Goal: Task Accomplishment & Management: Manage account settings

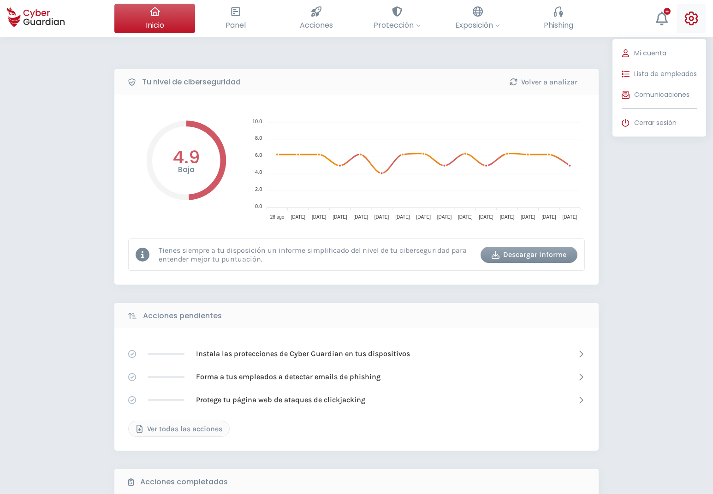
click at [689, 16] on icon at bounding box center [691, 19] width 14 height 14
click at [650, 71] on span "Lista de empleados" at bounding box center [665, 74] width 63 height 10
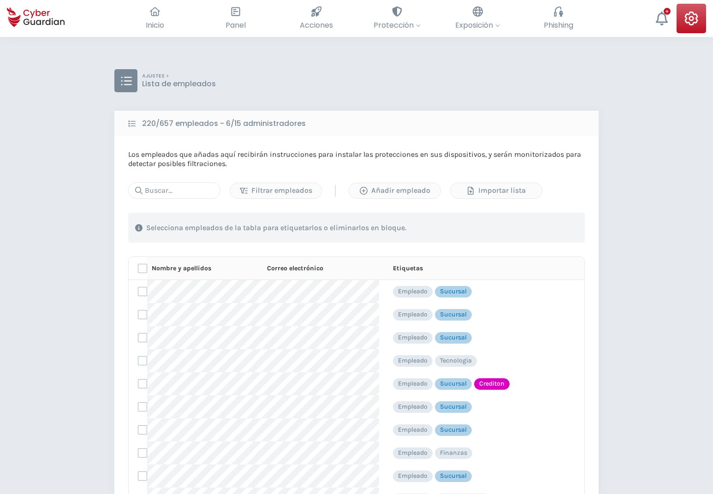
click at [325, 59] on div "AJUSTES > Lista de empleados 220/657 empleados - 6/15 administradores Los emple…" at bounding box center [356, 353] width 713 height 632
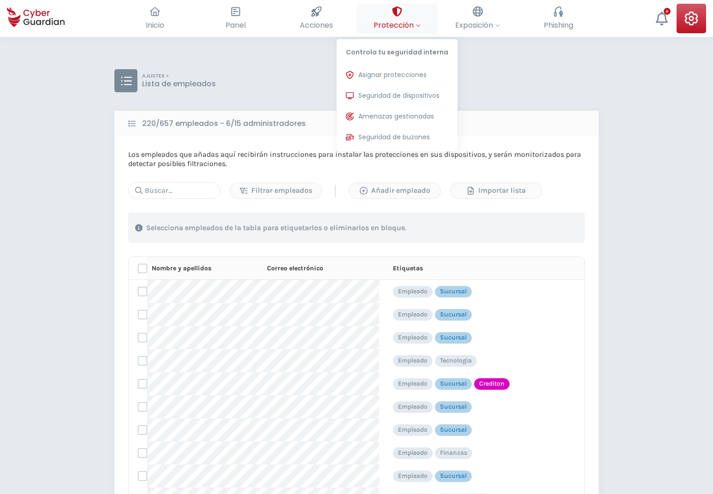
click at [407, 23] on span "Protección" at bounding box center [396, 25] width 47 height 12
click at [370, 72] on span "Asignar protecciones" at bounding box center [392, 75] width 68 height 10
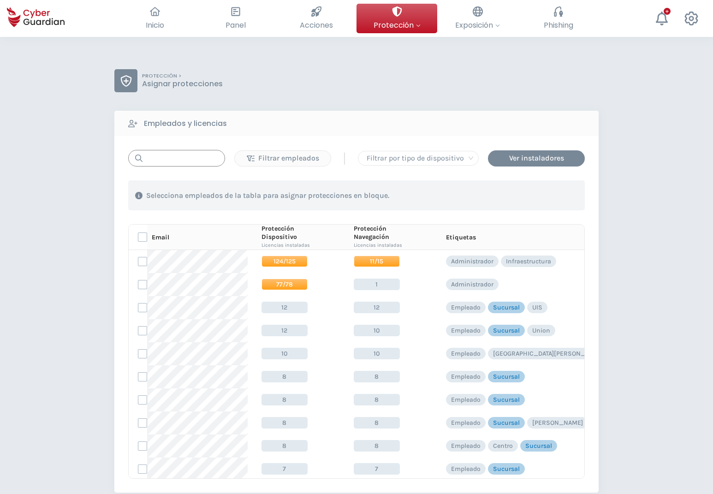
click at [167, 158] on input "text" at bounding box center [176, 158] width 97 height 17
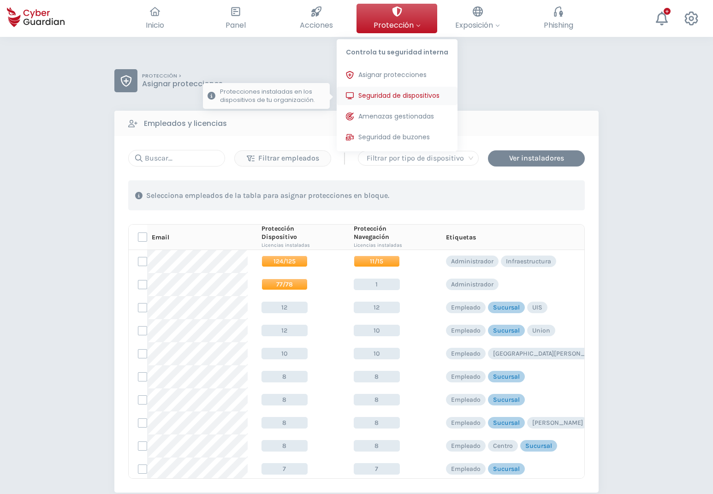
click at [406, 98] on span "Seguridad de dispositivos" at bounding box center [398, 96] width 81 height 10
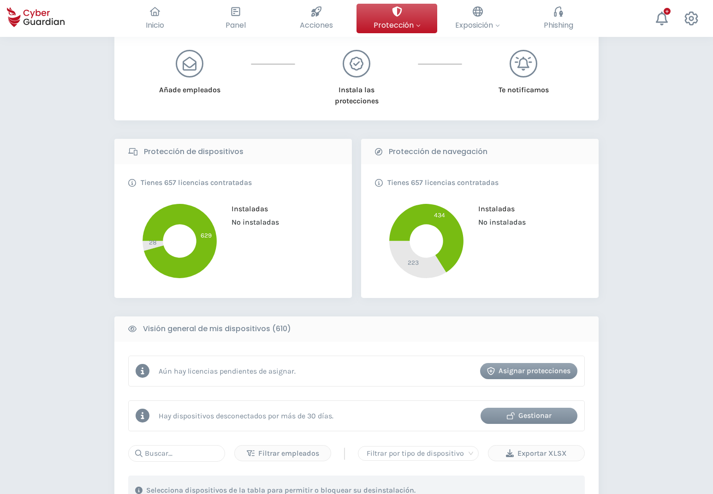
scroll to position [188, 0]
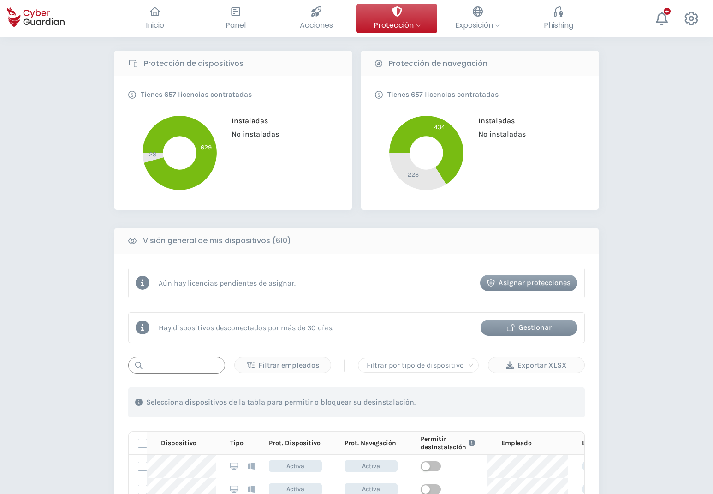
click at [178, 366] on input "text" at bounding box center [176, 365] width 97 height 17
type input "NB-IC-"
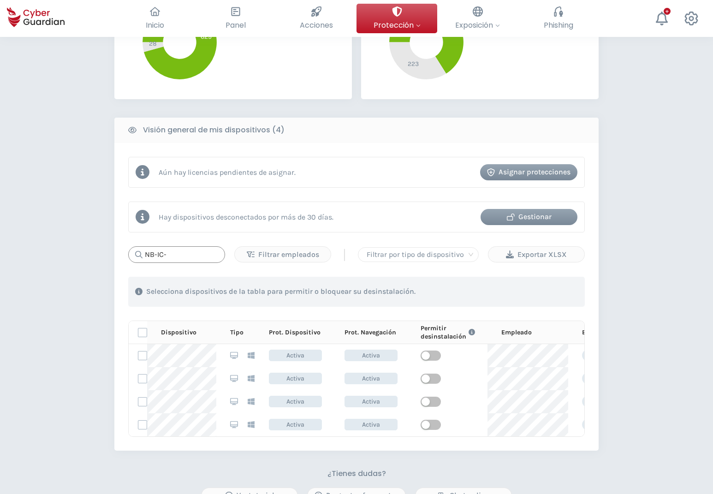
scroll to position [329, 0]
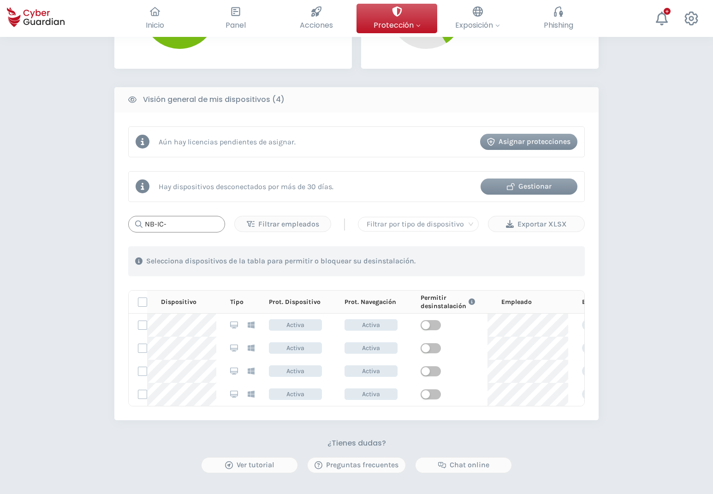
drag, startPoint x: 179, startPoint y: 220, endPoint x: 131, endPoint y: 225, distance: 47.8
click at [131, 225] on input "NB-IC-" at bounding box center [176, 224] width 97 height 17
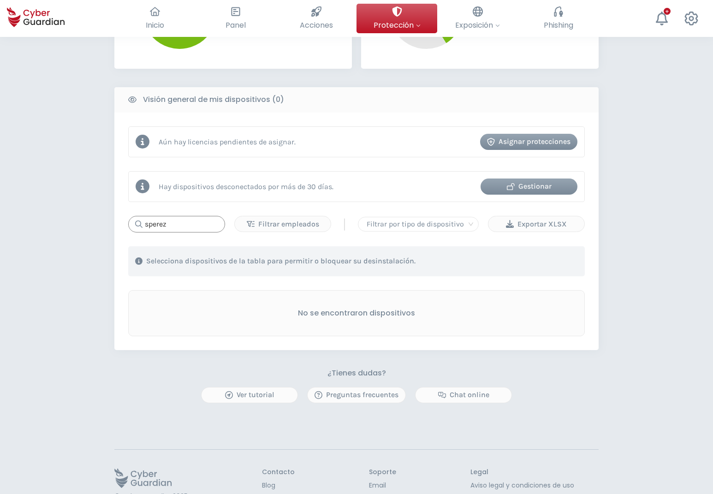
click at [192, 227] on input "sperez" at bounding box center [176, 224] width 97 height 17
type input "sperez"
click at [254, 225] on div "Filtrar empleados" at bounding box center [283, 223] width 82 height 11
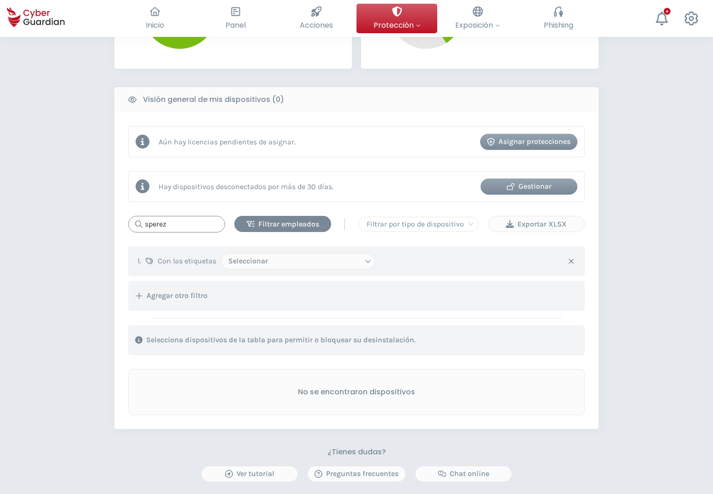
drag, startPoint x: 187, startPoint y: 223, endPoint x: 111, endPoint y: 229, distance: 76.3
click at [128, 229] on input "sperez" at bounding box center [176, 224] width 97 height 17
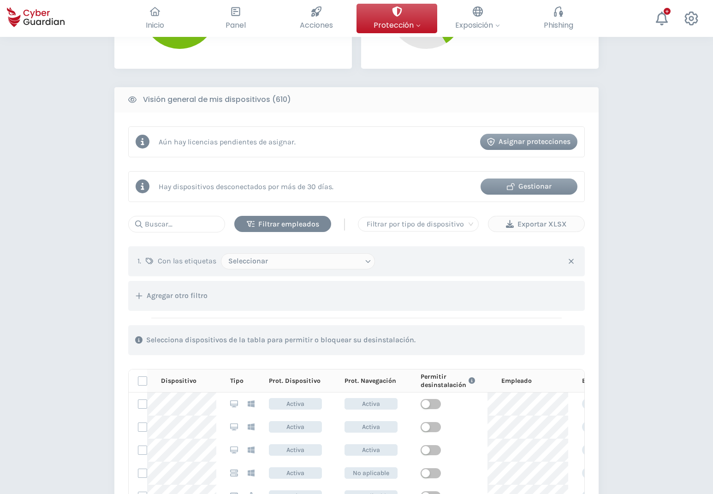
click at [221, 253] on select "Seleccionar Administrador Empleado Sin etiquetas Infraestructura Riesgo Marketi…" at bounding box center [298, 261] width 154 height 16
select select "Inteligencia Comercial"
click option "Inteligencia Comercial" at bounding box center [0, 0] width 0 height 0
select select
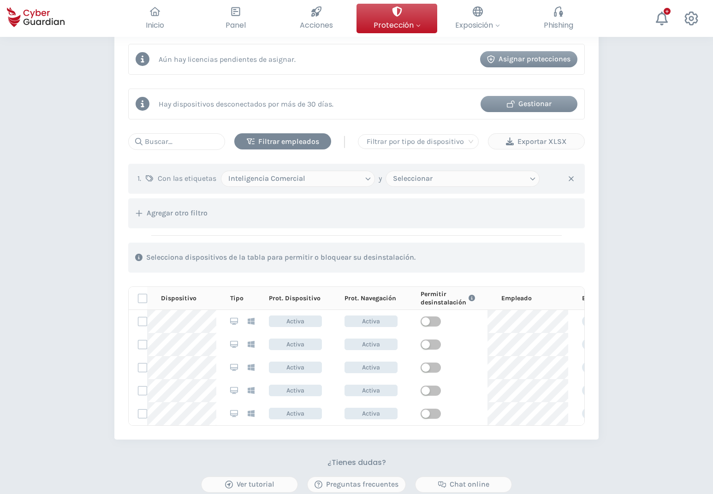
scroll to position [470, 0]
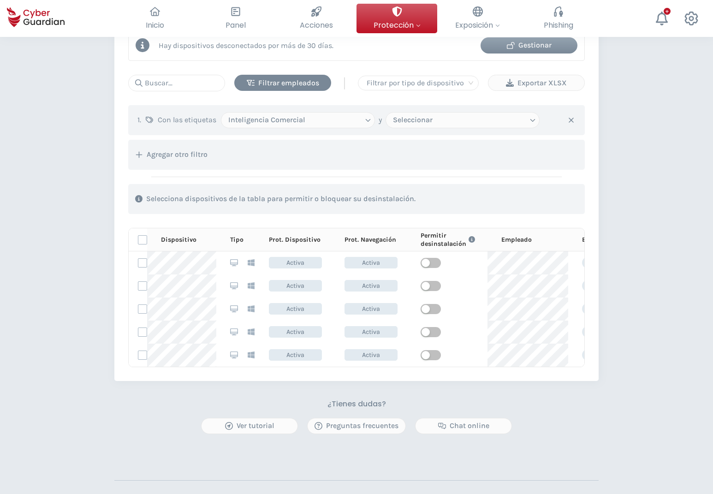
click at [637, 245] on div "PROTECCIÓN > Seguridad de dispositivos ¿Cómo funciona? Añade empleados Instala …" at bounding box center [356, 72] width 713 height 1011
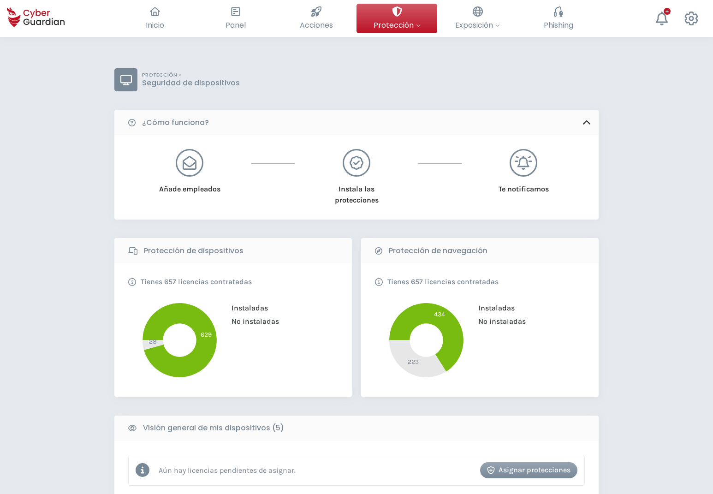
scroll to position [0, 0]
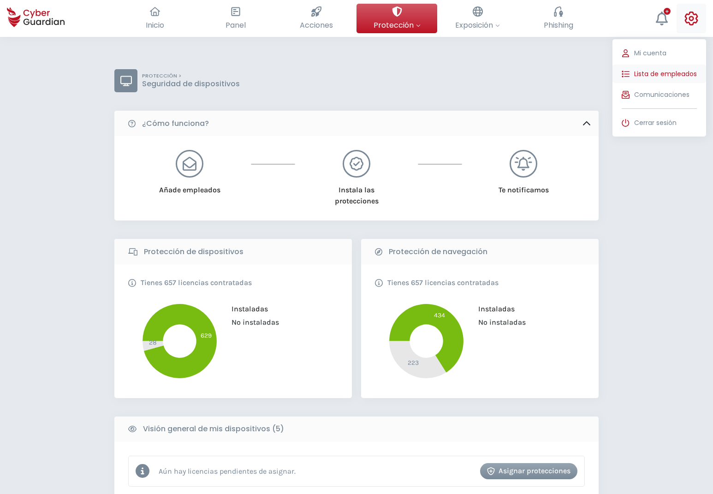
click at [662, 77] on span "Lista de empleados" at bounding box center [665, 74] width 63 height 10
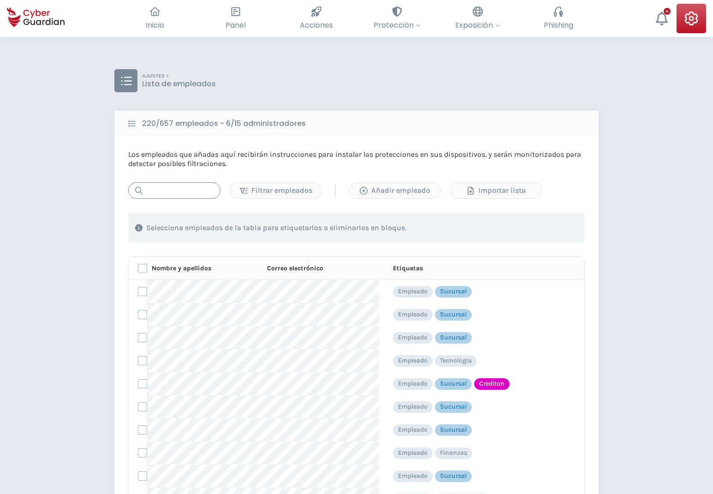
click at [177, 189] on input "text" at bounding box center [174, 190] width 92 height 17
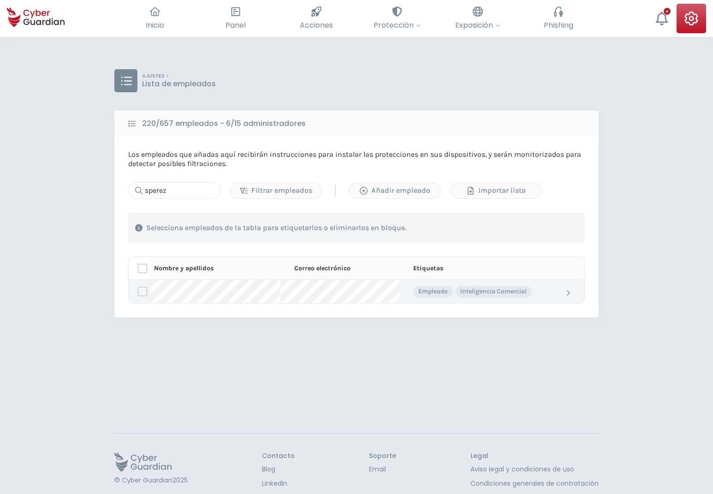
click at [144, 289] on label at bounding box center [142, 291] width 9 height 9
click at [138, 289] on input "checkbox" at bounding box center [138, 291] width 0 height 8
click at [533, 232] on div "Eliminar" at bounding box center [531, 227] width 77 height 11
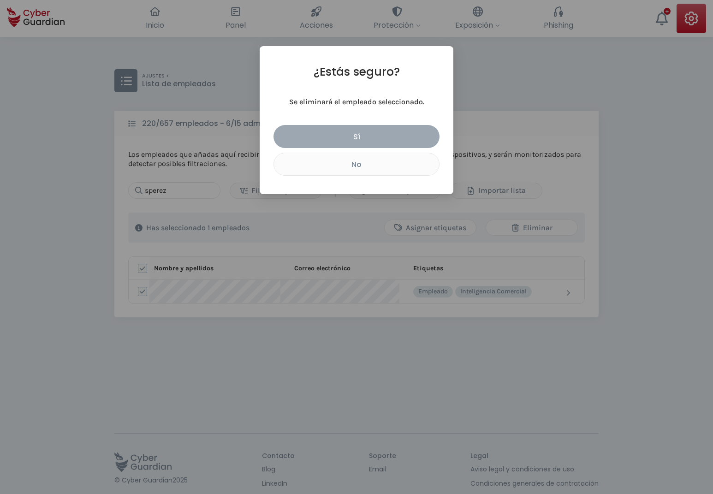
click at [361, 135] on div "Sí" at bounding box center [356, 137] width 152 height 12
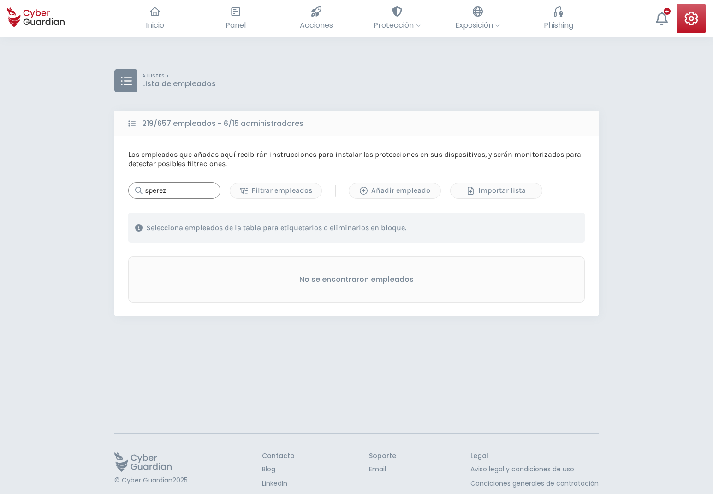
drag, startPoint x: 168, startPoint y: 185, endPoint x: 133, endPoint y: 192, distance: 35.3
click at [133, 192] on input "sperez" at bounding box center [174, 190] width 92 height 17
type input "[PERSON_NAME]"
click at [633, 98] on div "AJUSTES > Lista de empleados 219/657 empleados - 6/15 administradores Los emple…" at bounding box center [356, 284] width 713 height 494
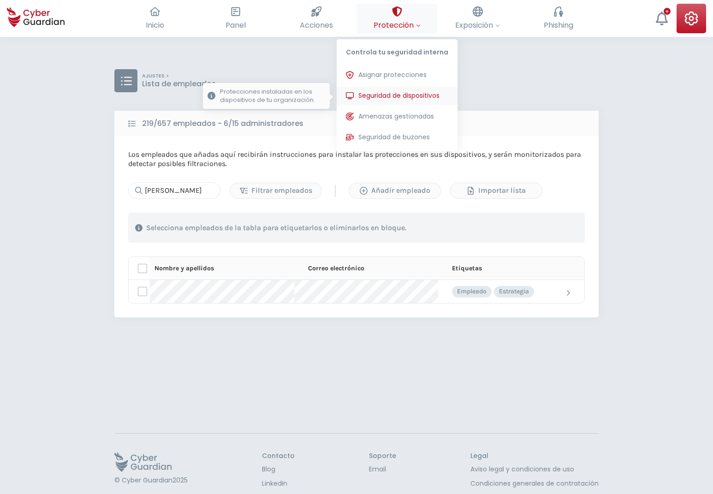
click at [381, 99] on span "Seguridad de dispositivos" at bounding box center [398, 96] width 81 height 10
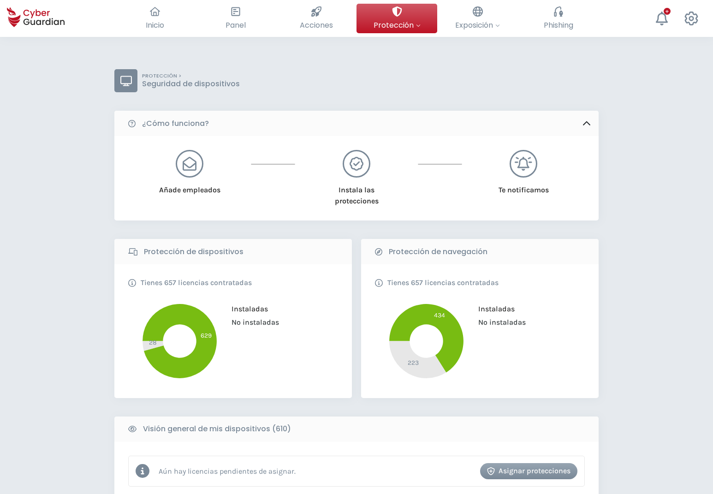
scroll to position [282, 0]
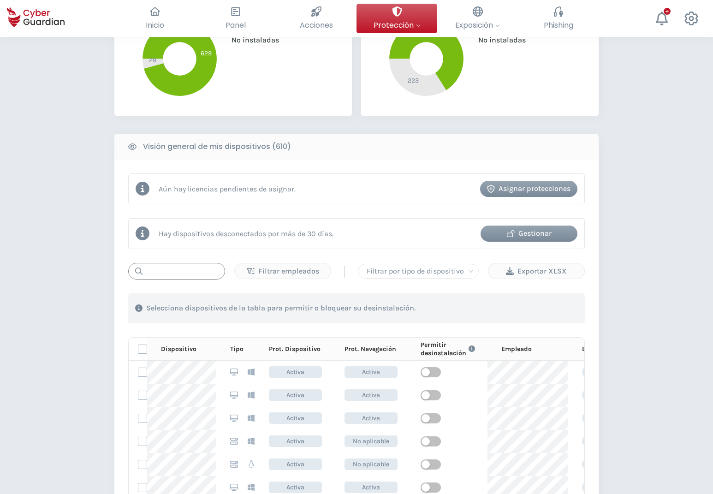
click at [180, 271] on input "text" at bounding box center [176, 271] width 97 height 17
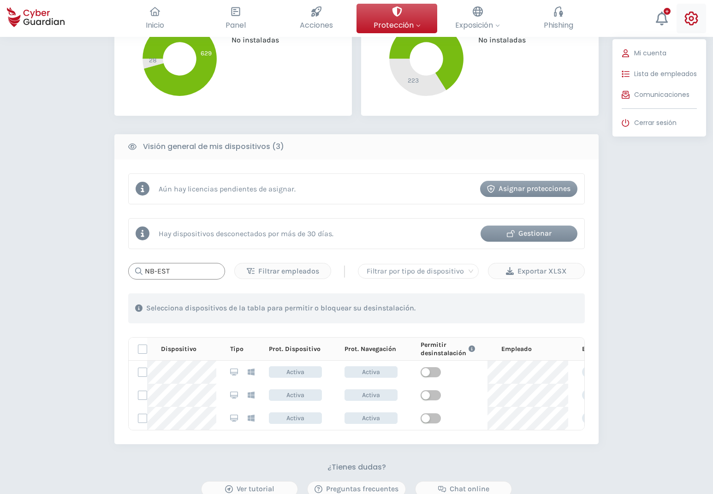
type input "NB-EST"
click at [691, 17] on icon at bounding box center [691, 19] width 13 height 14
click at [656, 71] on span "Lista de empleados" at bounding box center [665, 74] width 63 height 10
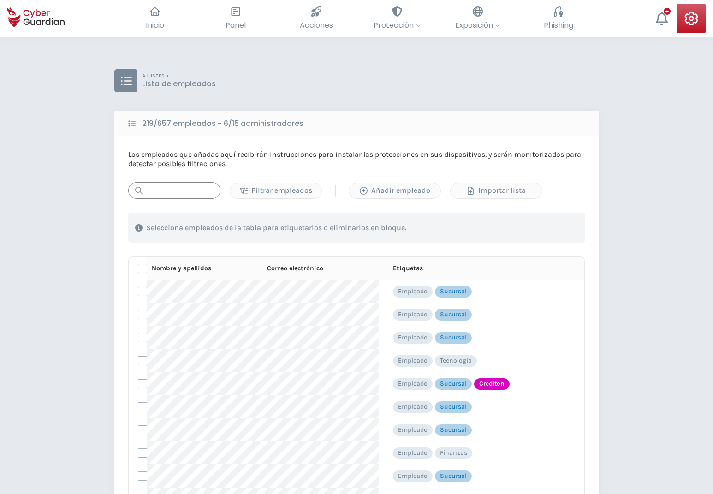
click at [182, 187] on input "text" at bounding box center [174, 190] width 92 height 17
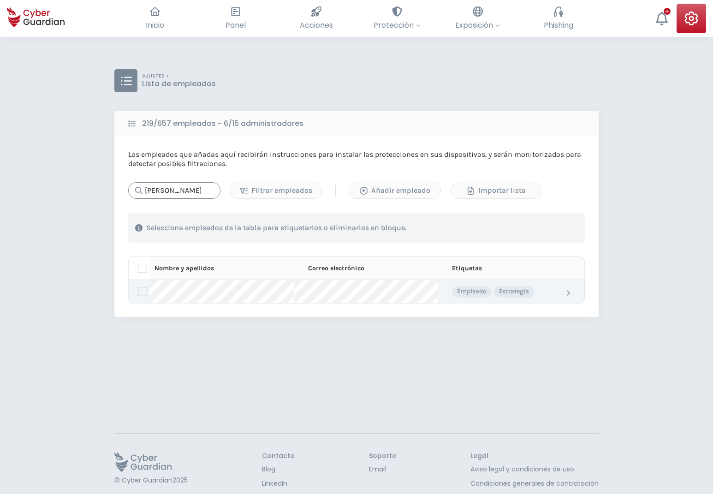
type input "[PERSON_NAME]"
click at [143, 292] on label at bounding box center [142, 291] width 9 height 9
click at [138, 292] on input "checkbox" at bounding box center [138, 291] width 0 height 8
click at [527, 225] on div "Eliminar" at bounding box center [531, 227] width 77 height 11
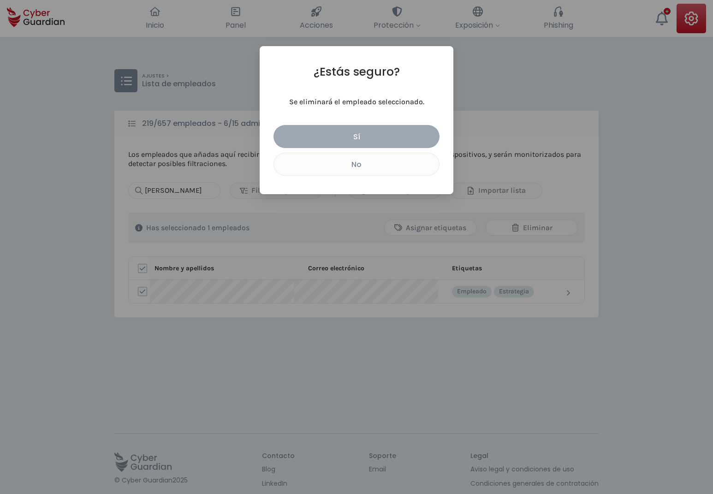
click at [366, 135] on div "Sí" at bounding box center [356, 137] width 152 height 12
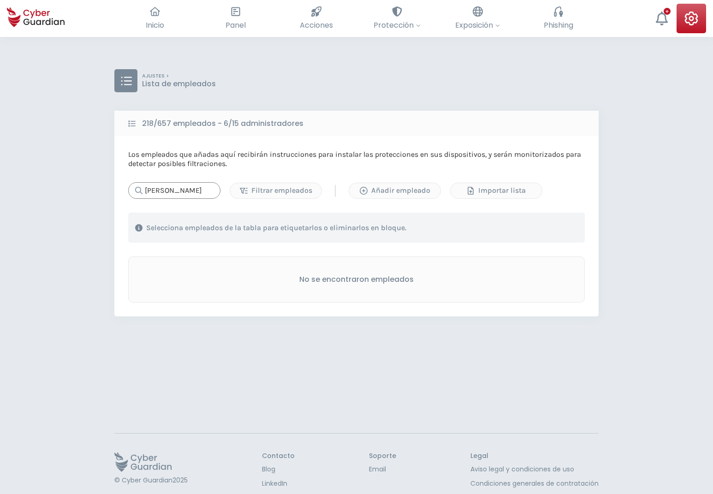
click at [171, 184] on input "[PERSON_NAME]" at bounding box center [174, 190] width 92 height 17
click at [369, 186] on div "Añadir empleado" at bounding box center [394, 190] width 77 height 11
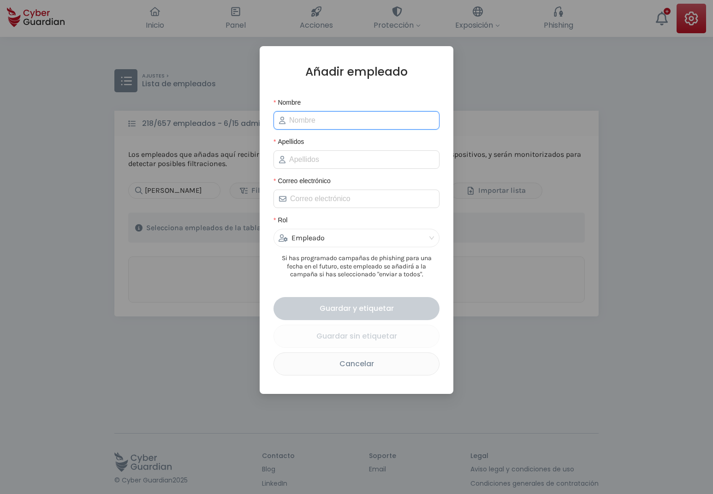
click at [308, 122] on input "Nombre" at bounding box center [361, 120] width 145 height 11
type input "[PERSON_NAME]"
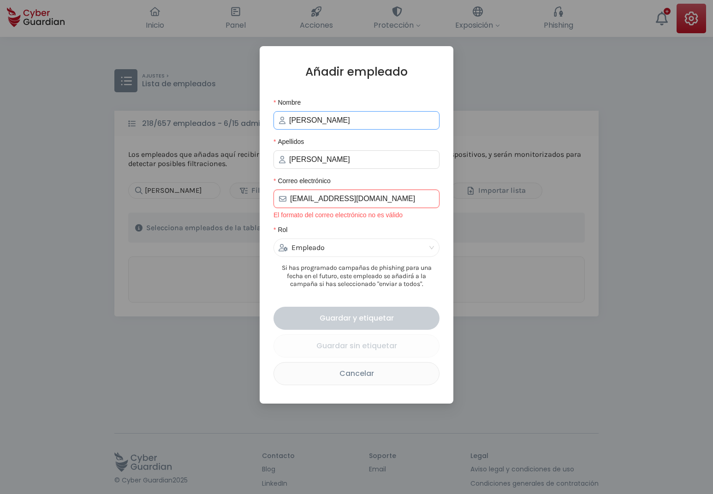
type input "[EMAIL_ADDRESS][DOMAIN_NAME]"
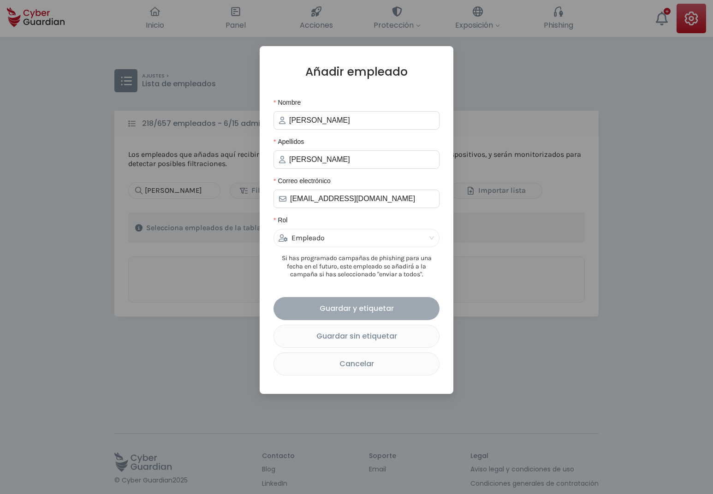
click at [364, 306] on div "Guardar y etiquetar" at bounding box center [356, 308] width 152 height 12
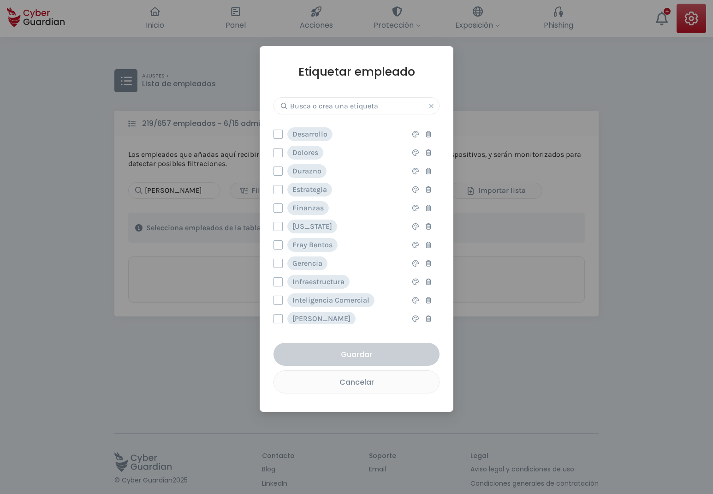
scroll to position [158, 0]
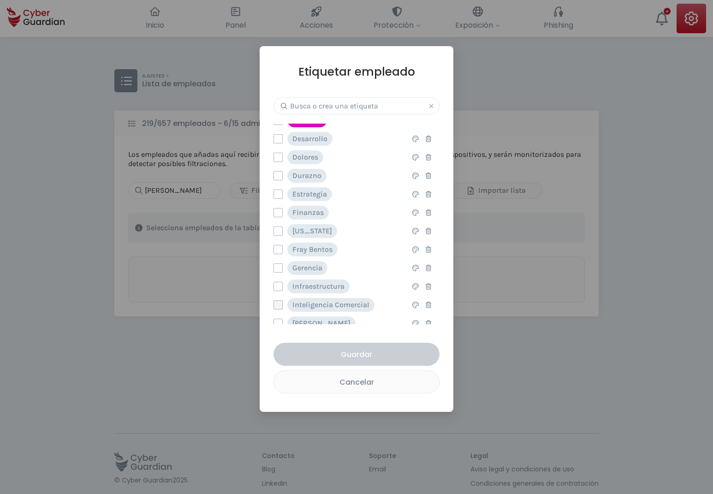
click at [278, 304] on label at bounding box center [277, 304] width 9 height 9
click at [274, 304] on input "checkbox" at bounding box center [274, 305] width 0 height 8
click at [360, 353] on div "Guardar" at bounding box center [356, 354] width 152 height 12
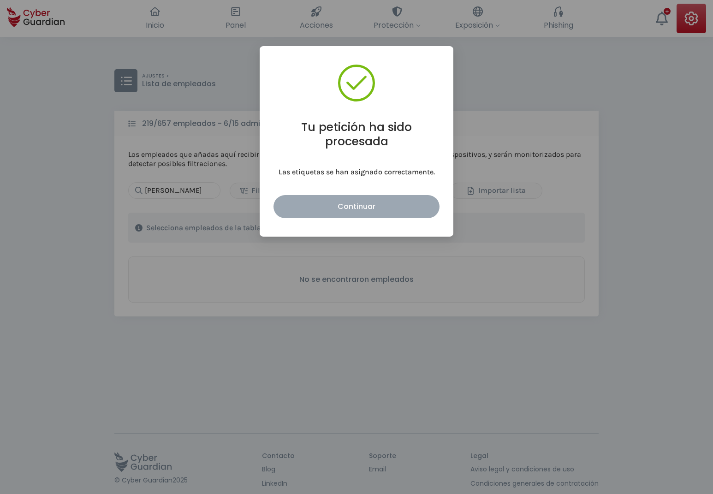
click at [370, 210] on div "Continuar" at bounding box center [356, 207] width 152 height 12
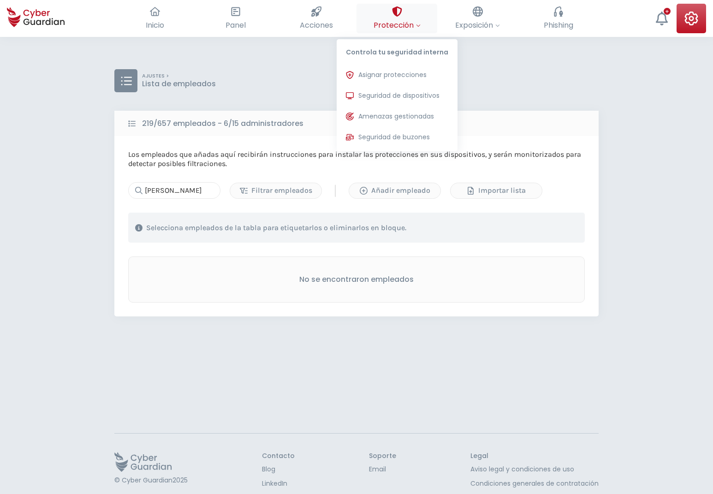
click at [393, 20] on span "Protección" at bounding box center [396, 25] width 47 height 12
click at [392, 74] on span "Asignar protecciones" at bounding box center [392, 75] width 68 height 10
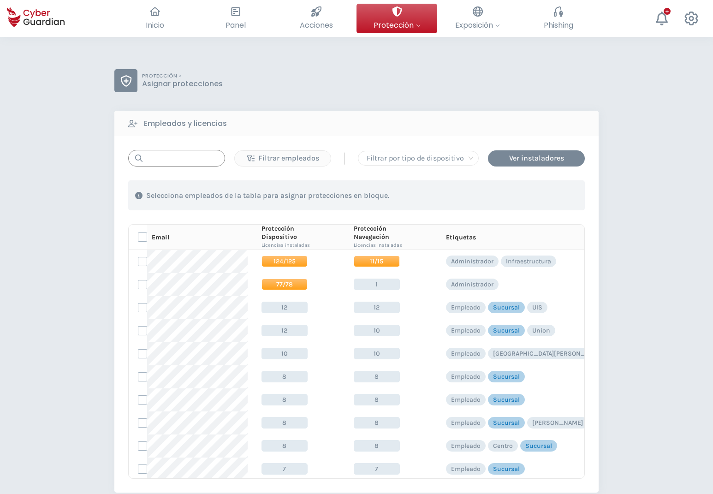
click at [175, 156] on input "text" at bounding box center [176, 158] width 97 height 17
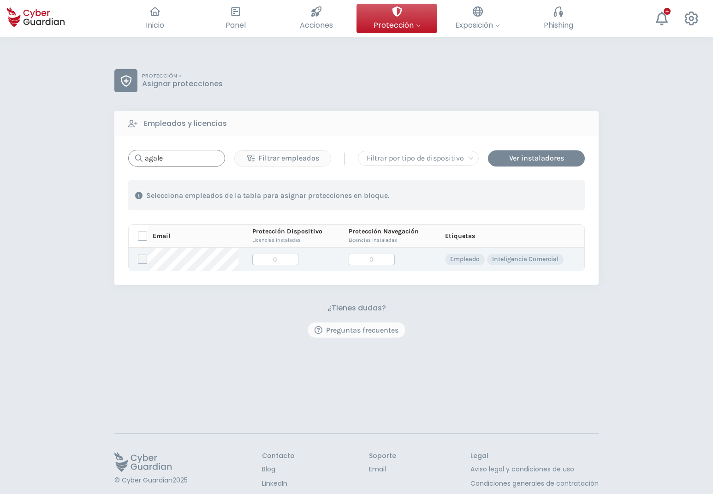
type input "agale"
click at [146, 263] on label at bounding box center [142, 258] width 9 height 9
click at [138, 263] on input "checkbox" at bounding box center [138, 259] width 0 height 8
click at [515, 195] on div "Asignar protecciones" at bounding box center [528, 195] width 83 height 11
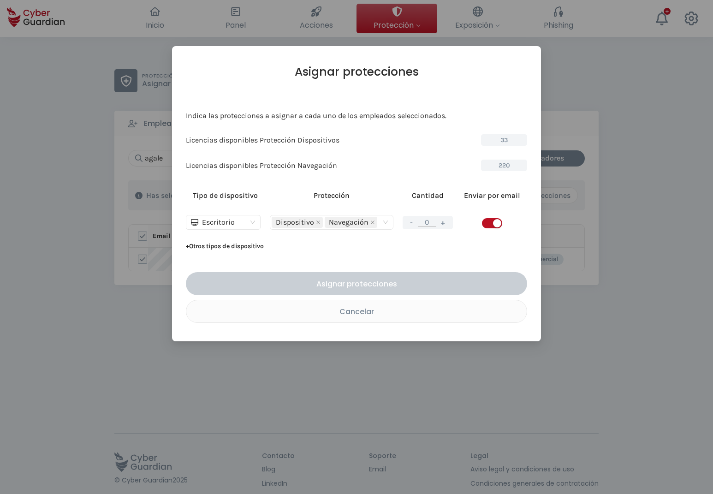
click at [443, 222] on button "+" at bounding box center [442, 223] width 11 height 12
type input "1"
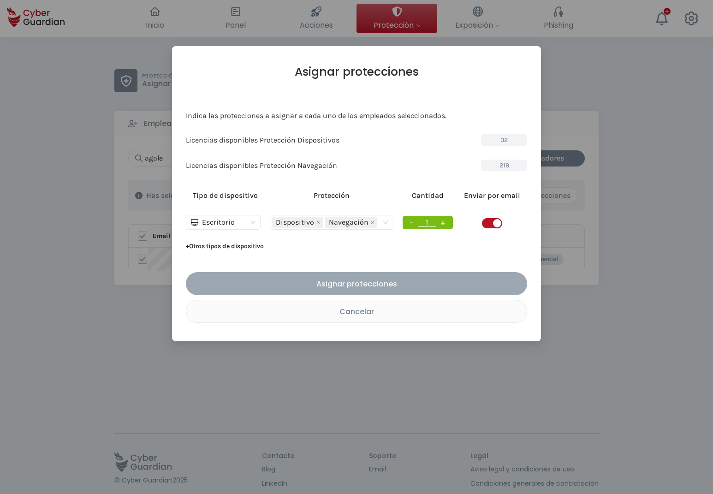
click at [355, 281] on div "Asignar protecciones" at bounding box center [356, 284] width 327 height 12
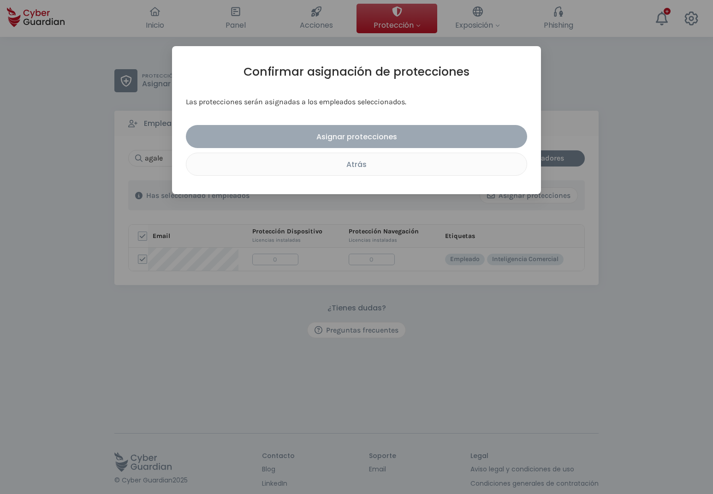
click at [386, 134] on div "Asignar protecciones" at bounding box center [356, 137] width 327 height 12
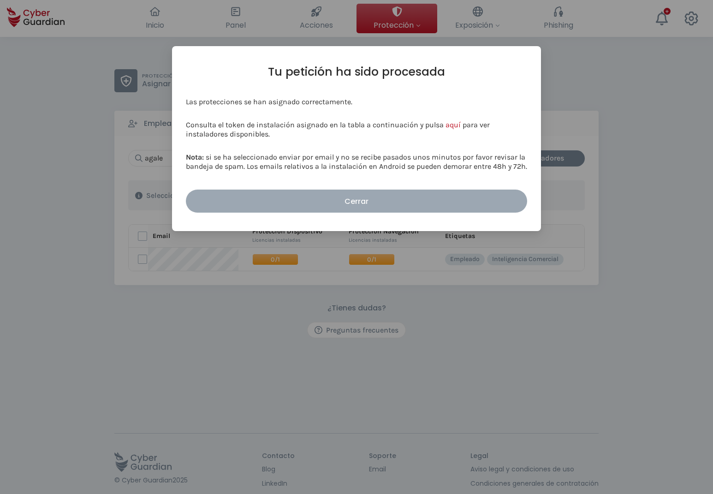
click at [354, 201] on div "Cerrar" at bounding box center [356, 201] width 327 height 12
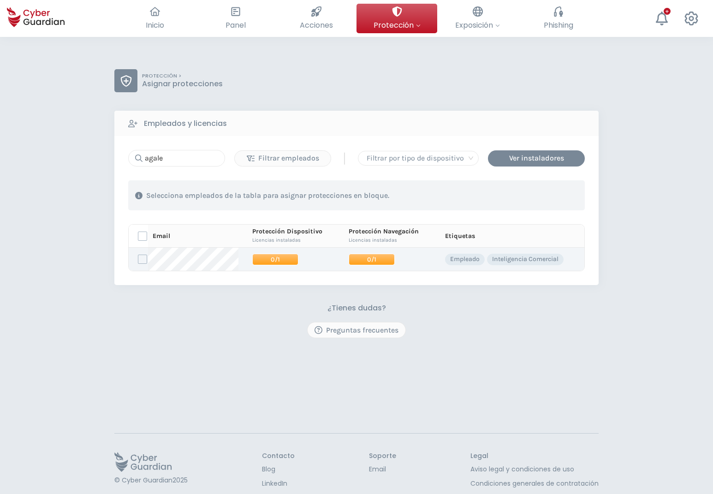
click at [274, 260] on span "0/1" at bounding box center [275, 260] width 46 height 12
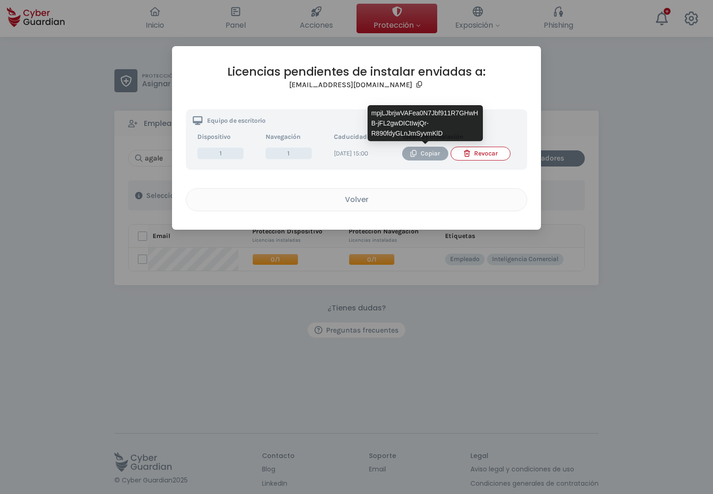
click at [422, 153] on div "Copiar" at bounding box center [425, 153] width 32 height 10
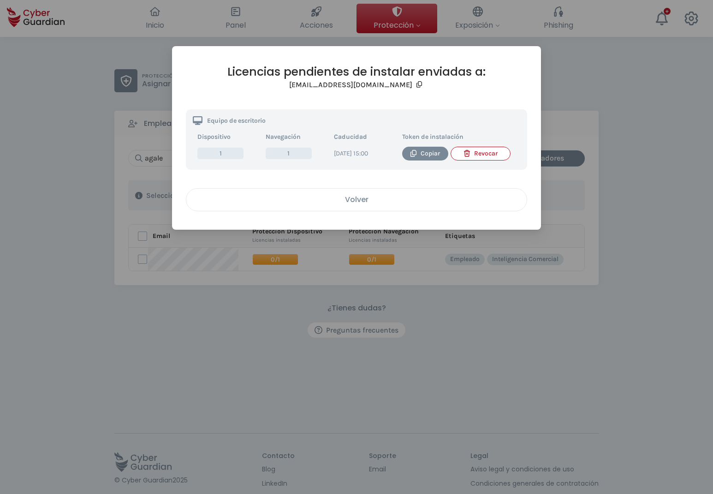
click at [355, 205] on div "Volver" at bounding box center [356, 200] width 326 height 12
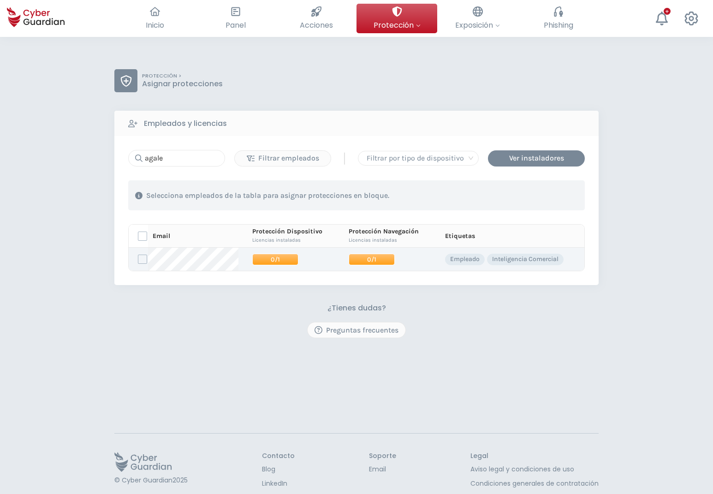
click at [369, 256] on span "0/1" at bounding box center [371, 260] width 46 height 12
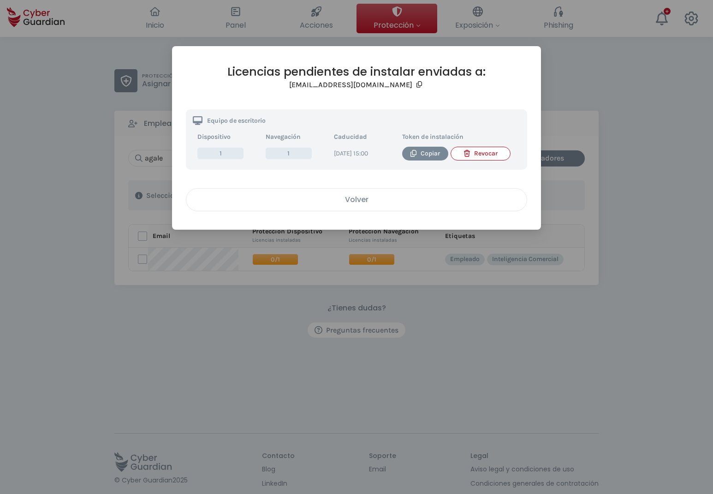
click at [374, 205] on div "Volver" at bounding box center [356, 200] width 326 height 12
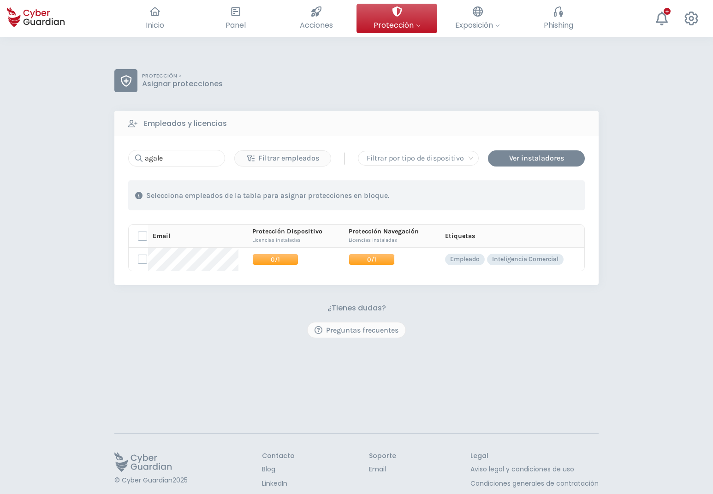
click at [83, 216] on div "PROTECCIÓN > Asignar protecciones Empleados y licencias agale Filtrar empleados…" at bounding box center [356, 284] width 713 height 494
click at [363, 261] on span "0/1" at bounding box center [371, 260] width 46 height 12
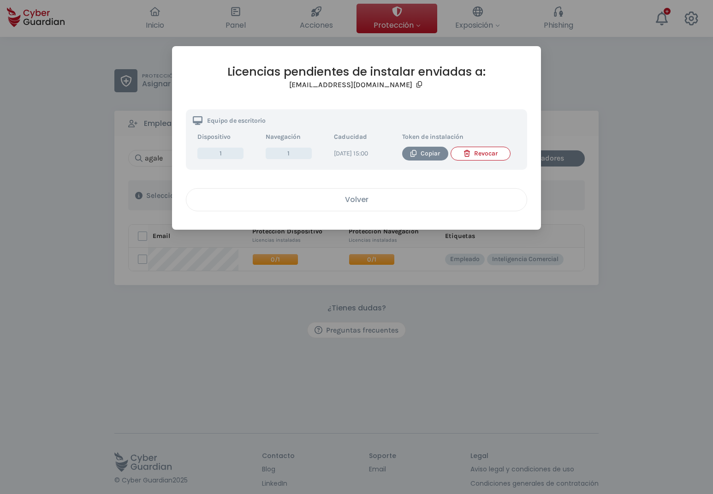
click at [371, 202] on div "Volver" at bounding box center [356, 200] width 326 height 12
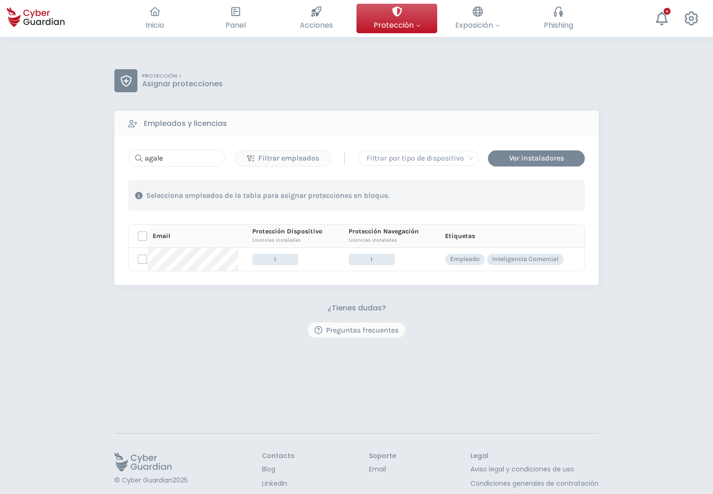
click at [628, 362] on div "PROTECCIÓN > Asignar protecciones Empleados y licencias agale Filtrar empleados…" at bounding box center [356, 284] width 713 height 494
click at [667, 348] on div "PROTECCIÓN > Asignar protecciones Empleados y licencias agale Filtrar empleados…" at bounding box center [356, 284] width 713 height 494
